Goal: Task Accomplishment & Management: Manage account settings

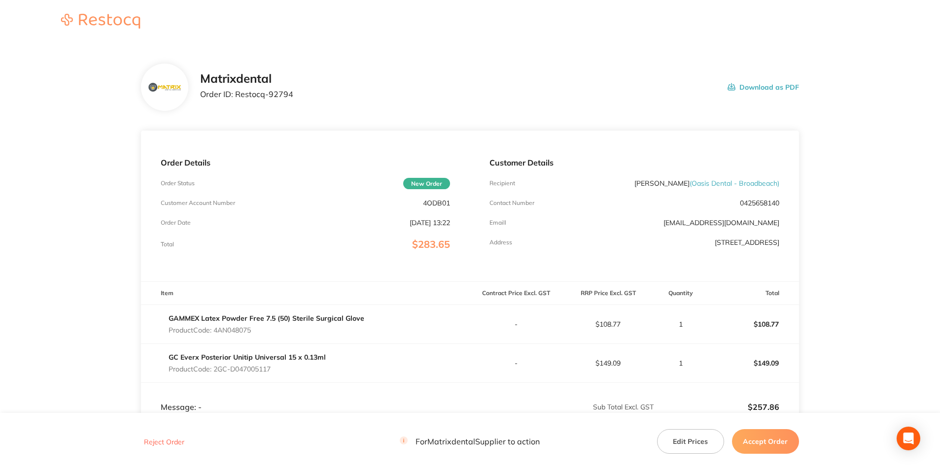
click at [692, 435] on button "Edit Prices" at bounding box center [690, 442] width 67 height 25
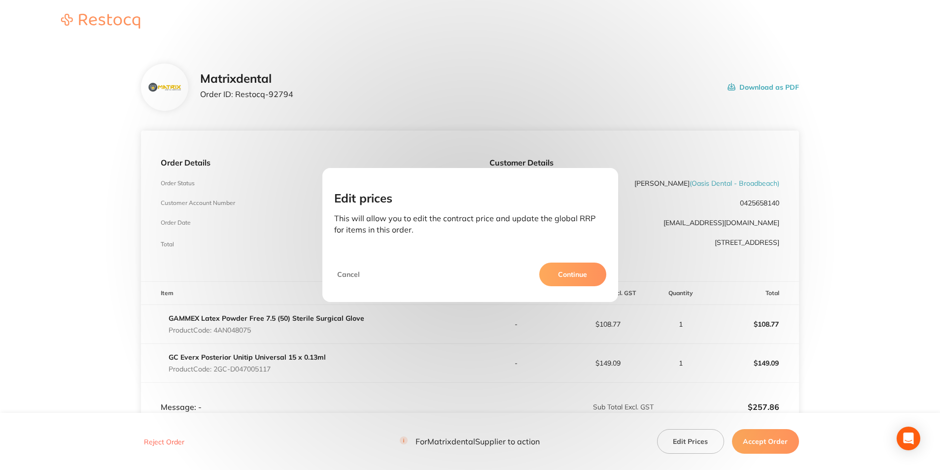
click at [559, 275] on button "Continue" at bounding box center [572, 275] width 67 height 24
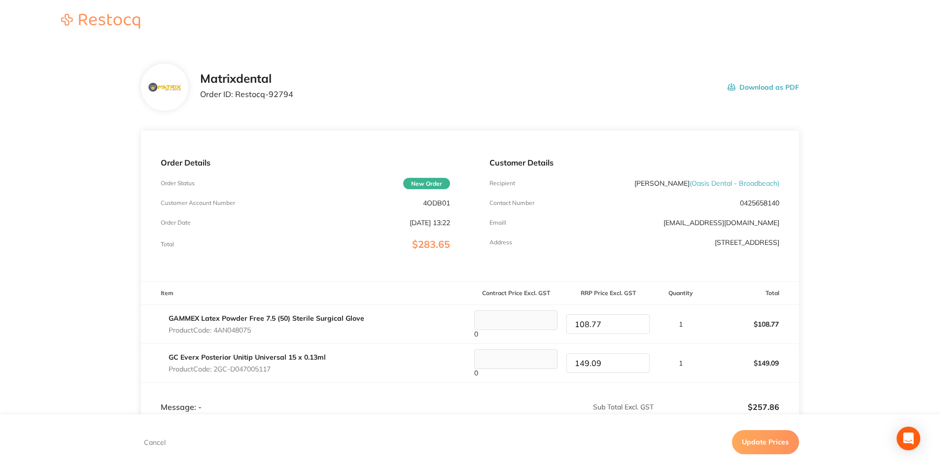
click at [619, 361] on input "149.09" at bounding box center [608, 364] width 83 height 20
drag, startPoint x: 619, startPoint y: 361, endPoint x: 567, endPoint y: 363, distance: 52.3
click at [567, 363] on input "149.09" at bounding box center [608, 364] width 83 height 20
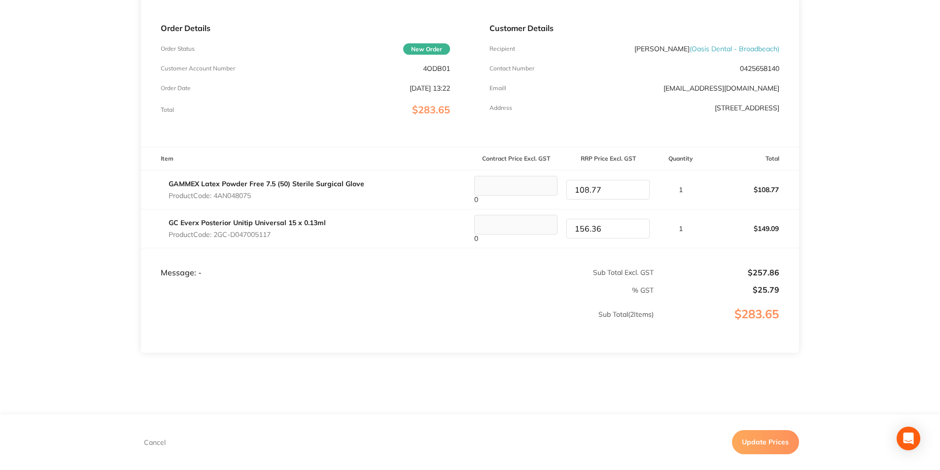
scroll to position [148, 0]
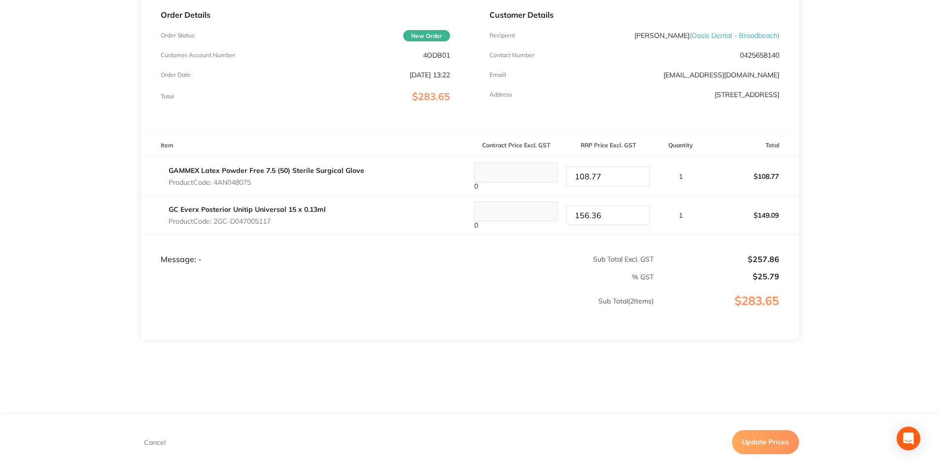
type input "156.36"
click at [694, 248] on td "$265.13" at bounding box center [726, 250] width 145 height 30
click at [764, 443] on button "Update Prices" at bounding box center [765, 443] width 67 height 24
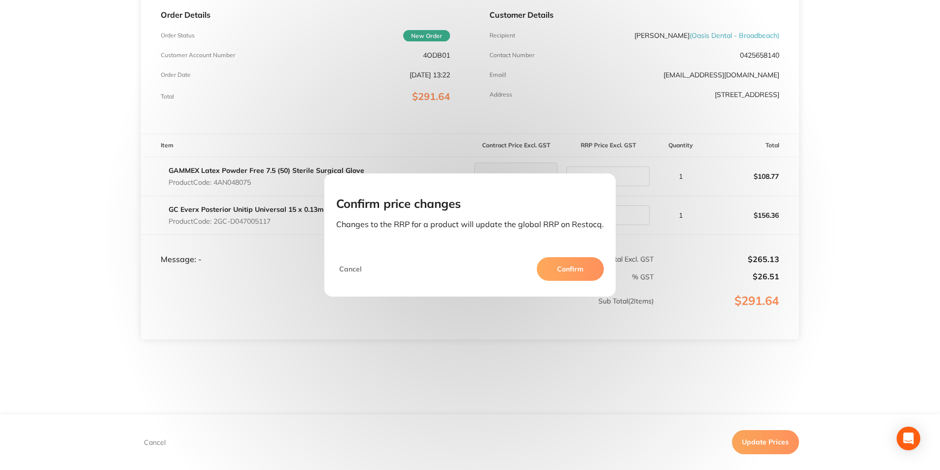
click at [573, 270] on button "Confirm" at bounding box center [570, 269] width 67 height 24
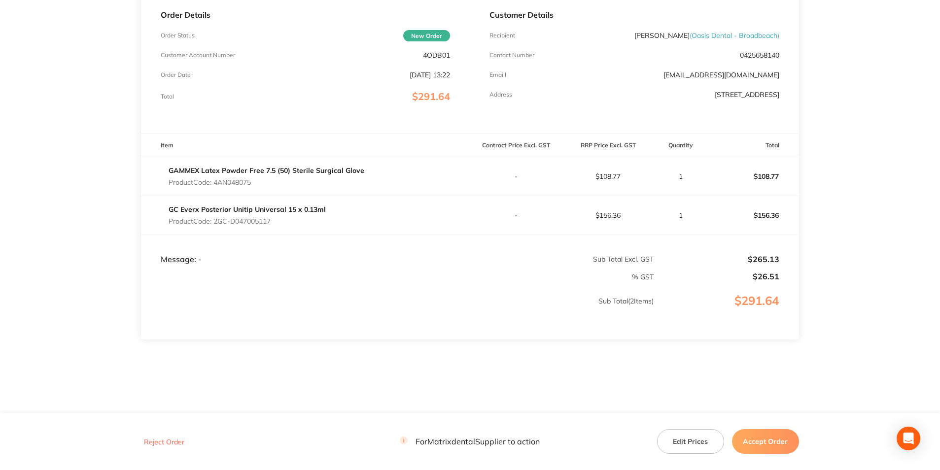
click at [753, 438] on button "Accept Order" at bounding box center [765, 442] width 67 height 25
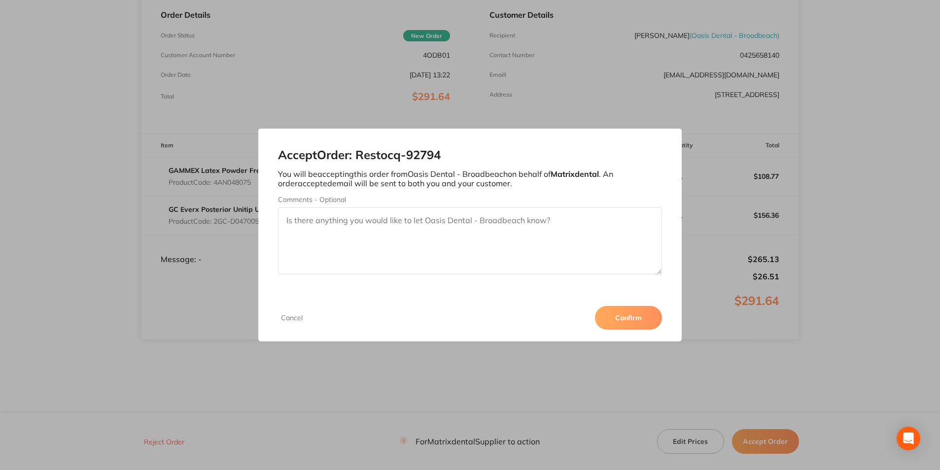
click at [388, 219] on textarea "Comments - Optional" at bounding box center [470, 241] width 384 height 67
type textarea "Thank you"
click at [637, 324] on button "Confirm" at bounding box center [628, 318] width 67 height 24
